Goal: Navigation & Orientation: Find specific page/section

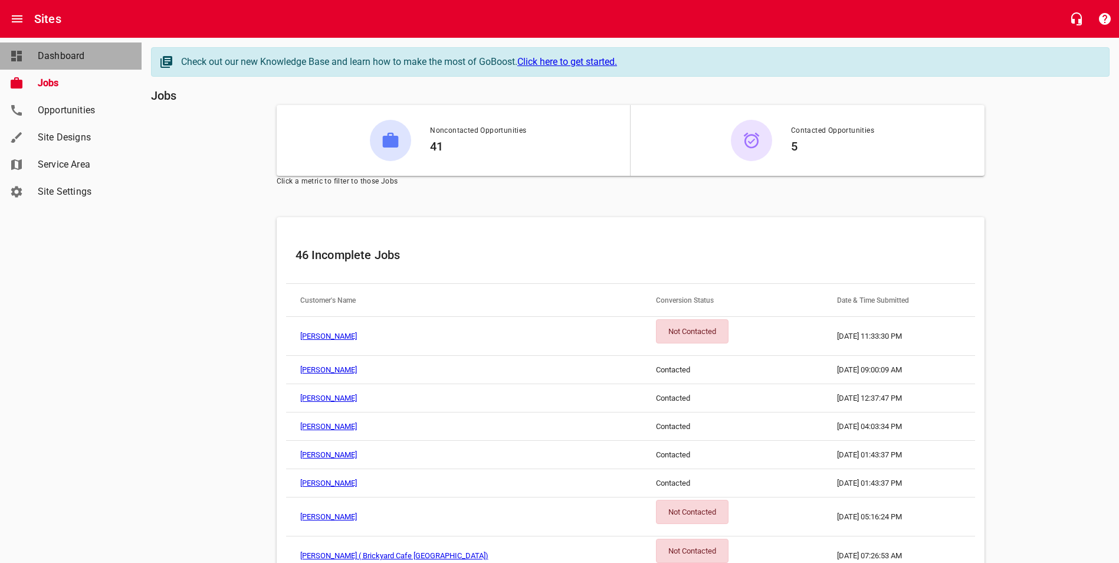
click at [46, 57] on span "Dashboard" at bounding box center [83, 56] width 90 height 14
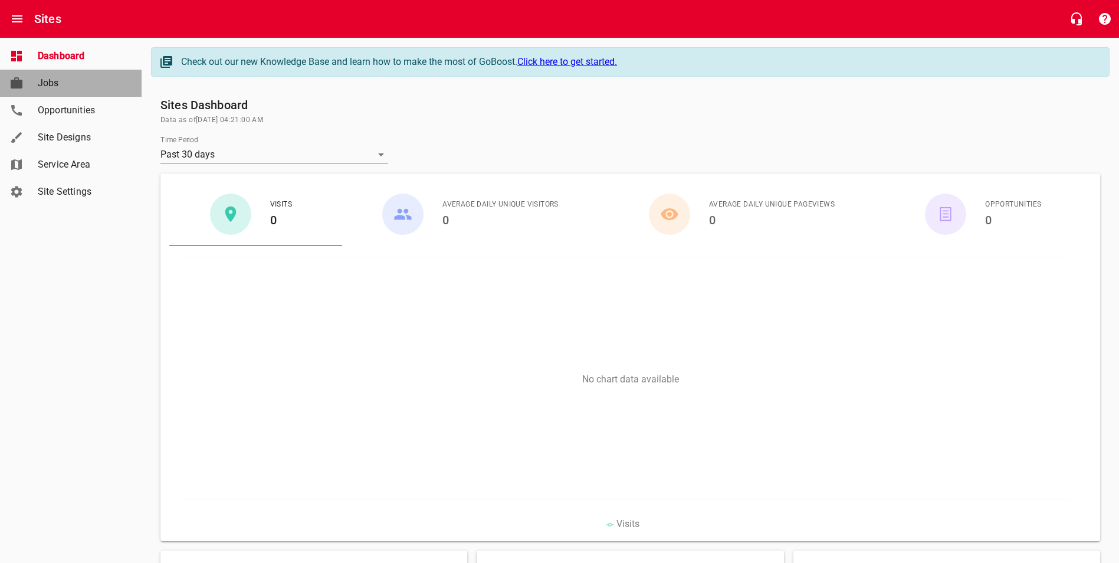
click at [43, 81] on span "Jobs" at bounding box center [83, 83] width 90 height 14
